Goal: Information Seeking & Learning: Understand process/instructions

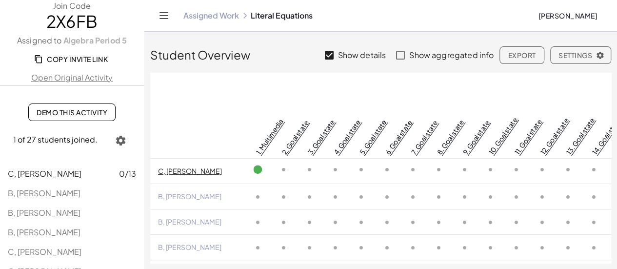
scroll to position [1, 0]
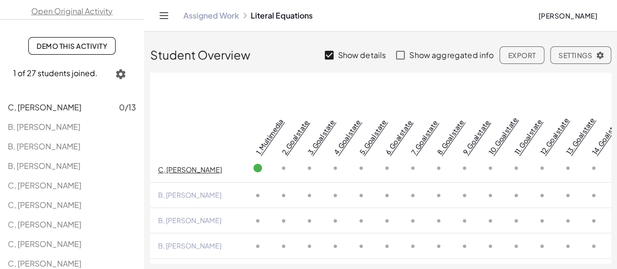
click at [119, 68] on icon "button" at bounding box center [121, 74] width 12 height 12
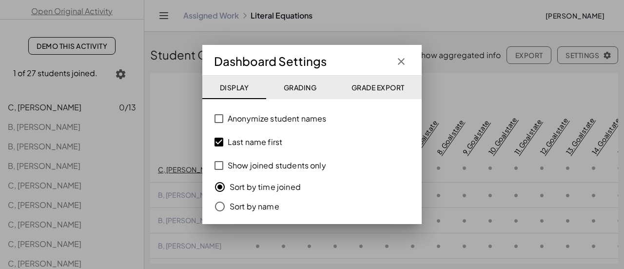
click at [412, 56] on div "Dashboard Settings Display Grading Grade Export Anonymize student names Last na…" at bounding box center [311, 134] width 219 height 179
click at [408, 61] on button "button" at bounding box center [401, 62] width 18 height 18
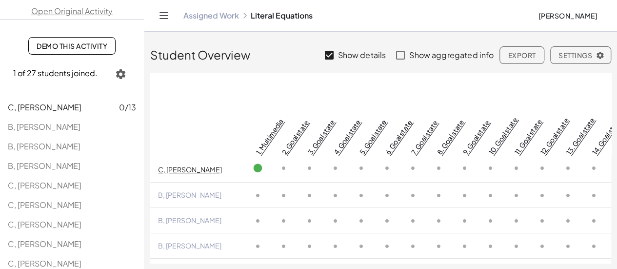
click at [567, 54] on span "Settings" at bounding box center [580, 55] width 44 height 9
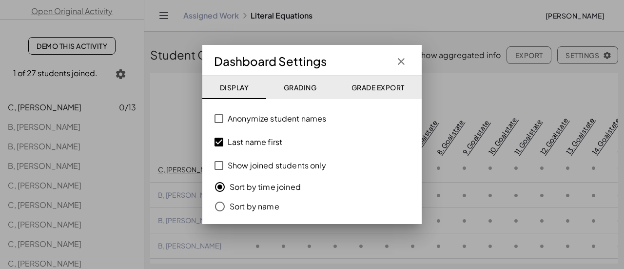
click at [410, 62] on div "Dashboard Settings Display Grading Grade Export Anonymize student names Last na…" at bounding box center [311, 134] width 219 height 179
click at [405, 62] on icon "button" at bounding box center [401, 62] width 12 height 12
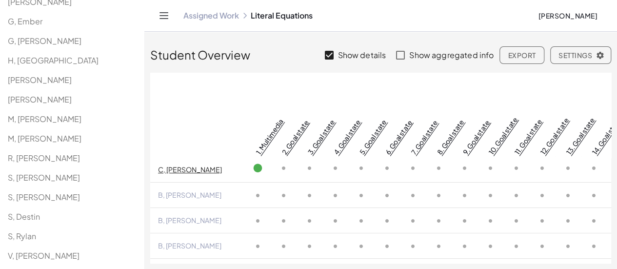
scroll to position [0, 0]
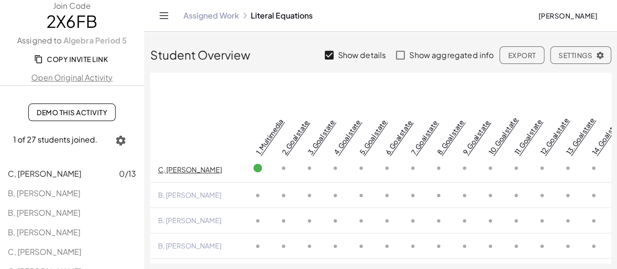
click at [79, 58] on span "Copy Invite Link" at bounding box center [72, 59] width 72 height 9
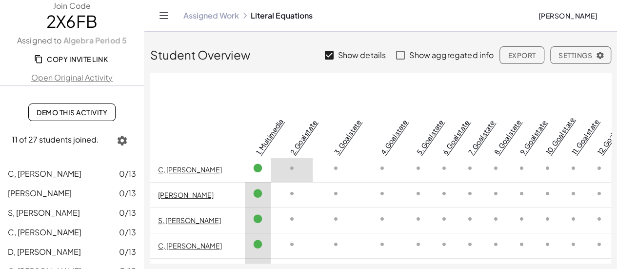
click at [63, 113] on span "Demo This Activity" at bounding box center [72, 112] width 71 height 9
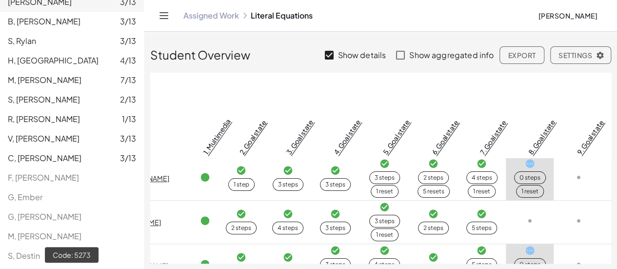
scroll to position [1, 57]
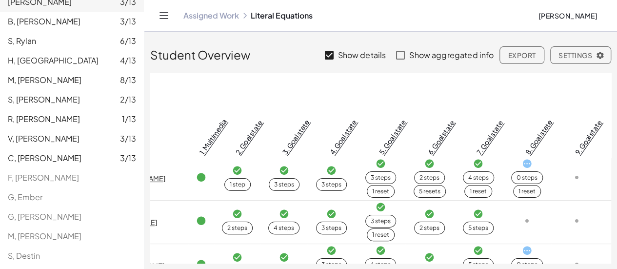
click at [355, 118] on th "4. Goal state" at bounding box center [380, 116] width 50 height 86
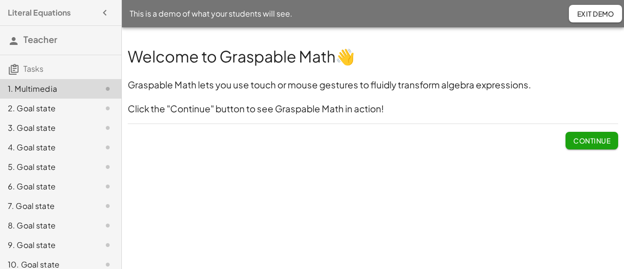
click at [574, 137] on span "Continue" at bounding box center [591, 140] width 37 height 9
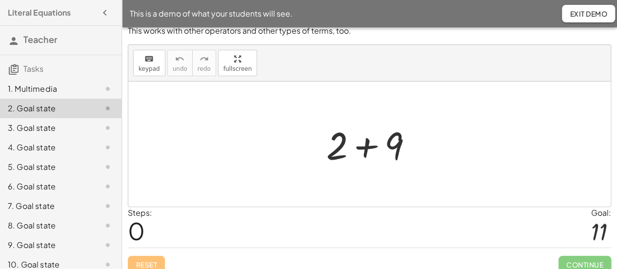
scroll to position [37, 0]
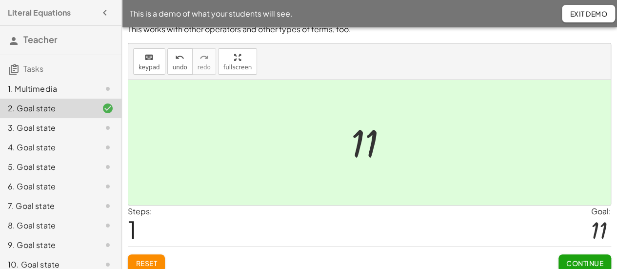
click at [580, 260] on span "Continue" at bounding box center [584, 262] width 37 height 9
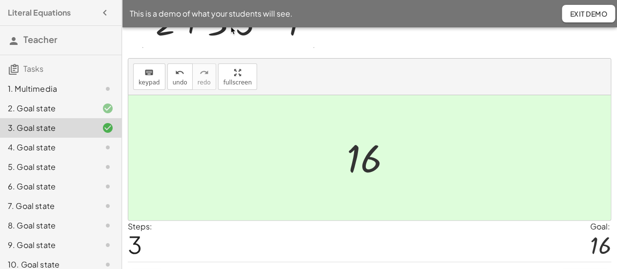
scroll to position [95, 0]
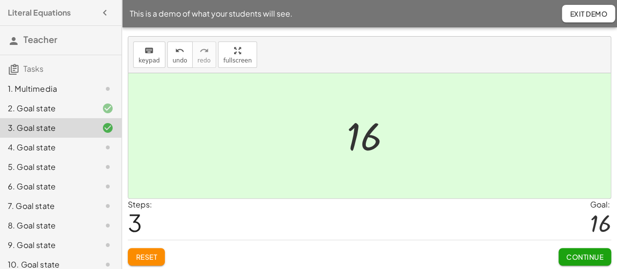
click at [586, 256] on span "Continue" at bounding box center [584, 256] width 37 height 9
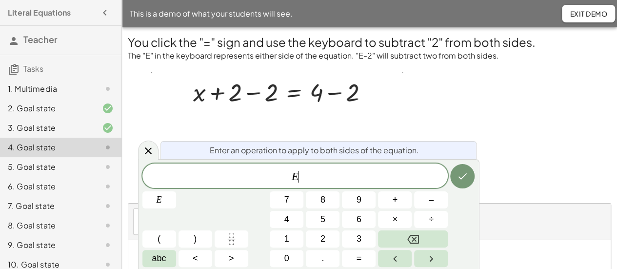
scroll to position [9, 0]
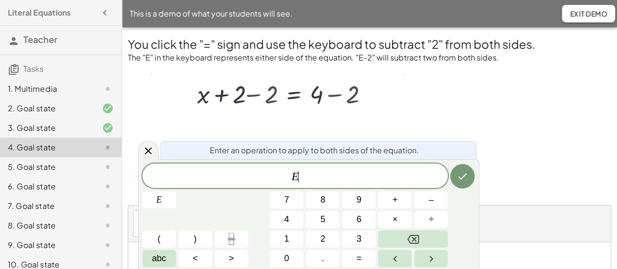
click at [433, 199] on span "–" at bounding box center [430, 199] width 5 height 13
click at [328, 236] on button "2" at bounding box center [323, 238] width 34 height 17
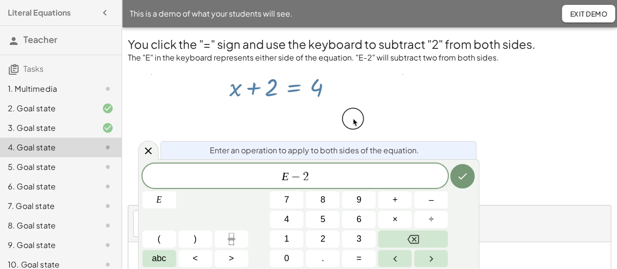
click at [465, 172] on icon "Done" at bounding box center [462, 176] width 12 height 12
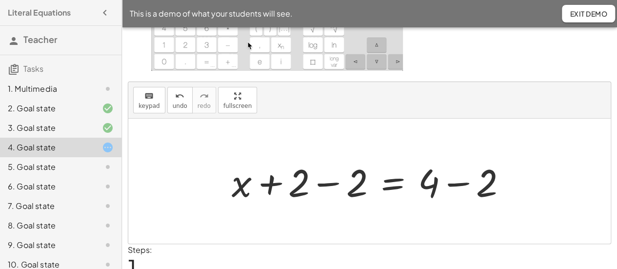
scroll to position [133, 0]
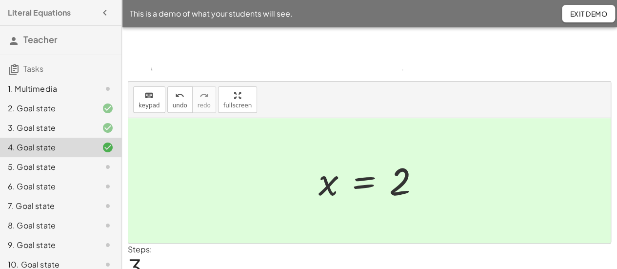
click at [50, 166] on div "5. Goal state" at bounding box center [47, 167] width 78 height 12
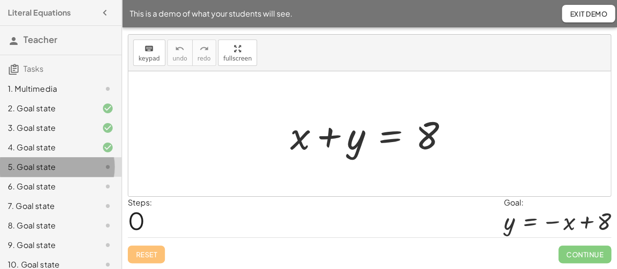
scroll to position [17, 0]
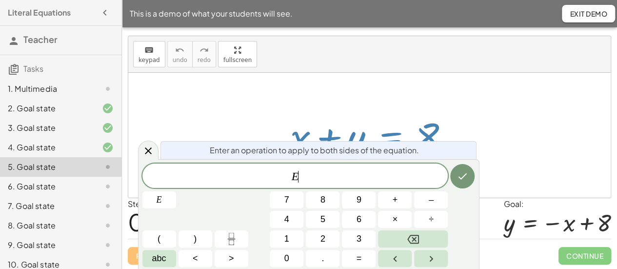
click at [433, 195] on span "–" at bounding box center [430, 199] width 5 height 13
click at [162, 261] on span "abc" at bounding box center [159, 258] width 14 height 13
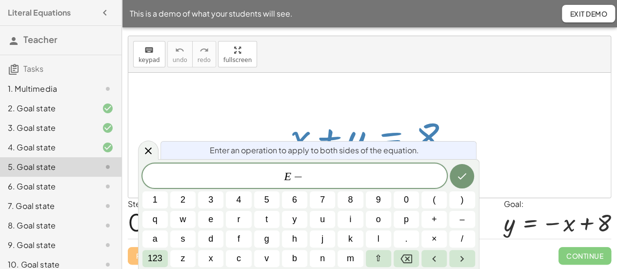
click at [214, 258] on button "x" at bounding box center [210, 258] width 25 height 17
click at [461, 182] on button "Done" at bounding box center [461, 176] width 24 height 24
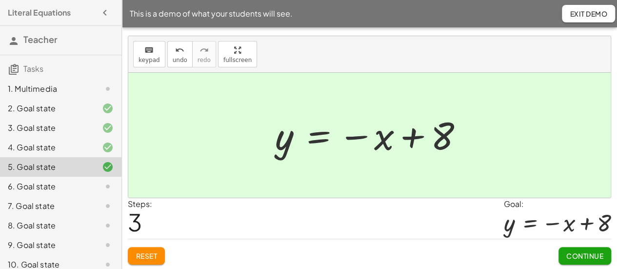
click at [87, 184] on div at bounding box center [99, 186] width 27 height 12
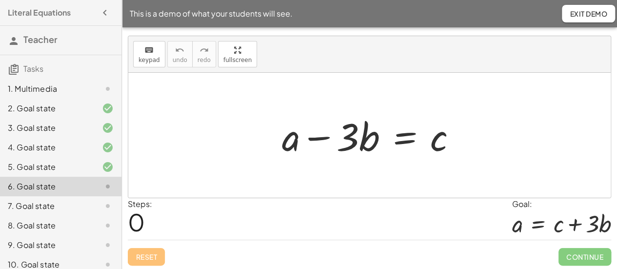
click at [102, 207] on icon at bounding box center [108, 206] width 12 height 12
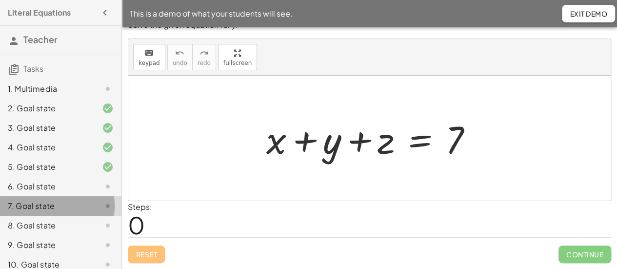
scroll to position [13, 0]
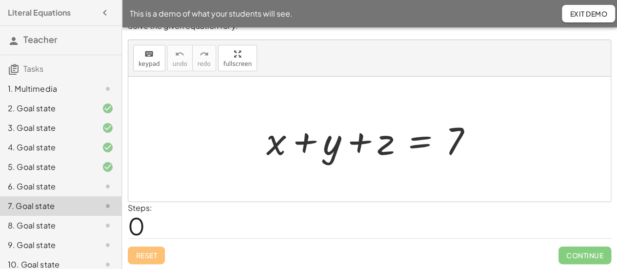
click at [0, 0] on div "Solve the given equation for y. keyboard keypad undo undo redo redo fullscreen …" at bounding box center [0, 0] width 0 height 0
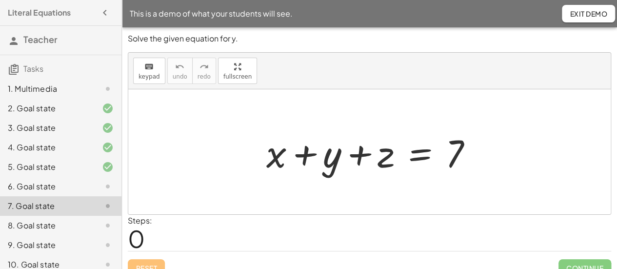
scroll to position [0, 0]
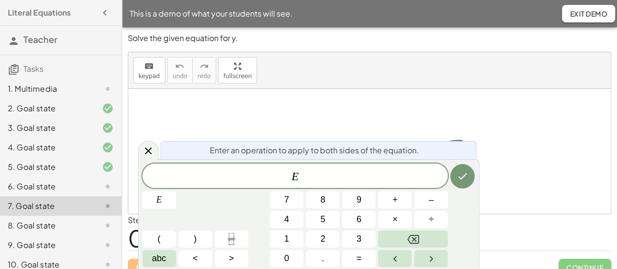
click at [428, 200] on span "–" at bounding box center [430, 199] width 5 height 13
click at [161, 259] on span "abc" at bounding box center [159, 258] width 14 height 13
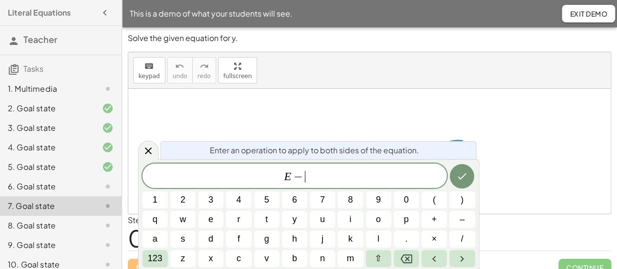
click at [213, 255] on span "x" at bounding box center [211, 258] width 4 height 13
click at [467, 223] on button "–" at bounding box center [461, 219] width 25 height 17
click at [185, 260] on button "z" at bounding box center [182, 258] width 25 height 17
click at [465, 181] on icon "Done" at bounding box center [462, 176] width 12 height 12
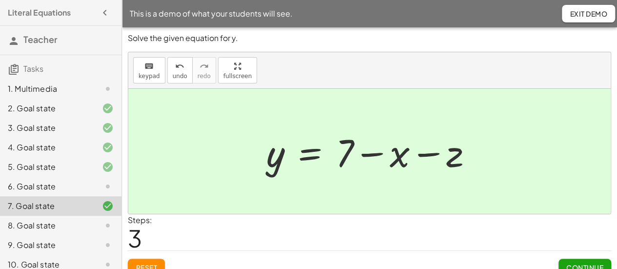
click at [68, 186] on div "6. Goal state" at bounding box center [47, 186] width 78 height 12
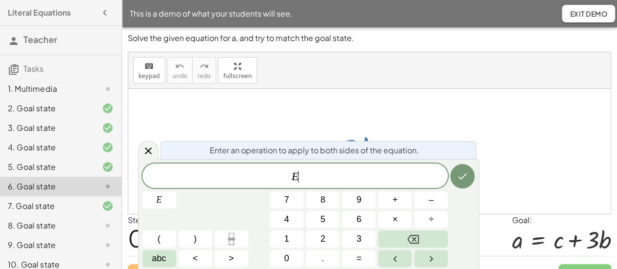
click at [394, 203] on span "+" at bounding box center [394, 199] width 5 height 13
click at [359, 240] on span "3" at bounding box center [358, 238] width 5 height 13
click at [163, 263] on span "abc" at bounding box center [159, 258] width 14 height 13
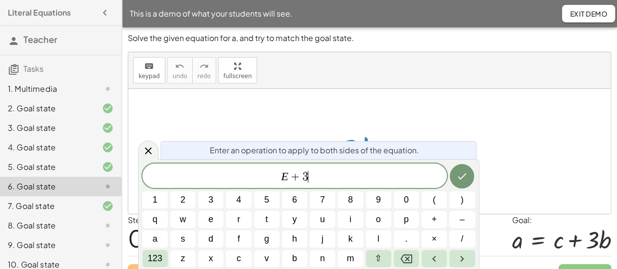
click at [295, 260] on span "b" at bounding box center [294, 258] width 5 height 13
click at [466, 179] on icon "Done" at bounding box center [462, 176] width 12 height 12
